Goal: Task Accomplishment & Management: Use online tool/utility

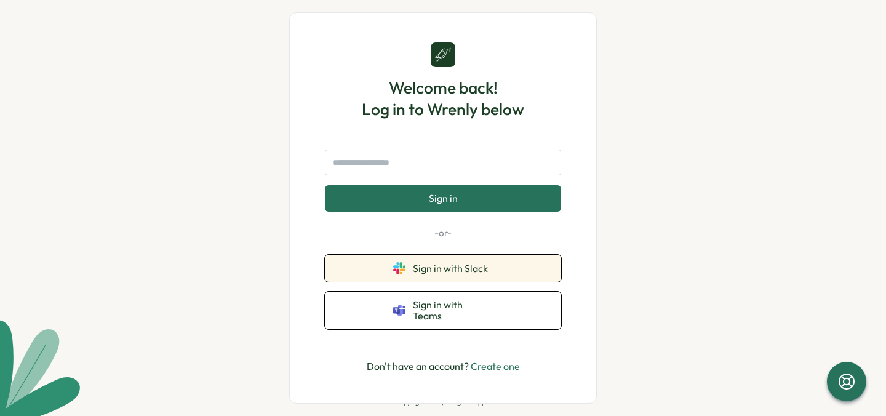
click at [409, 273] on button "Sign in with Slack" at bounding box center [443, 268] width 236 height 27
